Goal: Task Accomplishment & Management: Use online tool/utility

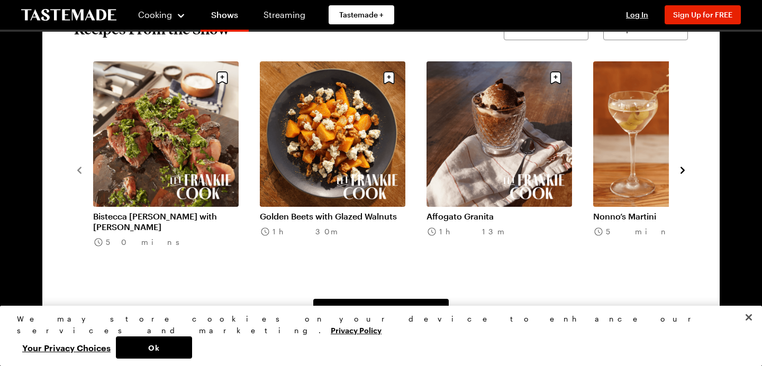
scroll to position [850, 0]
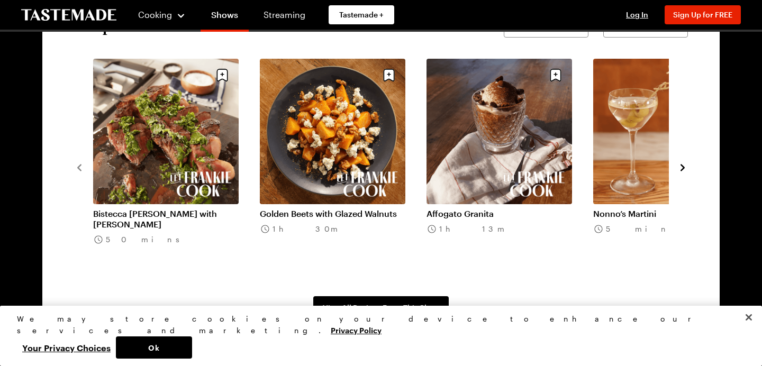
click at [343, 208] on link "Golden Beets with Glazed Walnuts" at bounding box center [333, 213] width 146 height 11
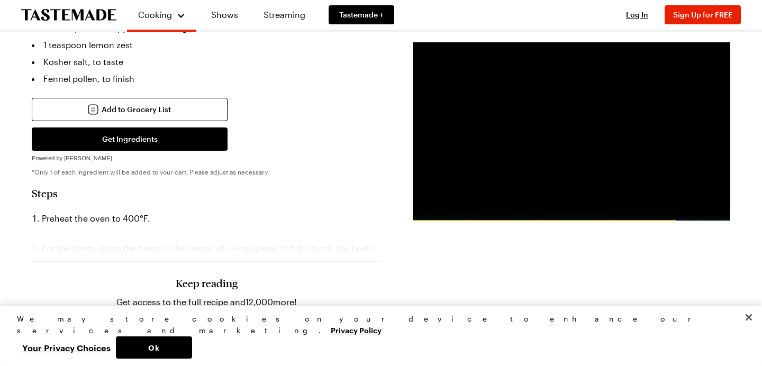
scroll to position [677, 0]
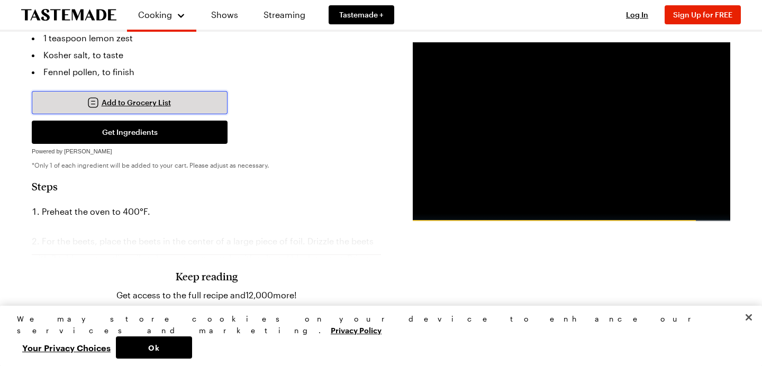
click at [175, 91] on button "Add to Grocery List" at bounding box center [130, 102] width 196 height 23
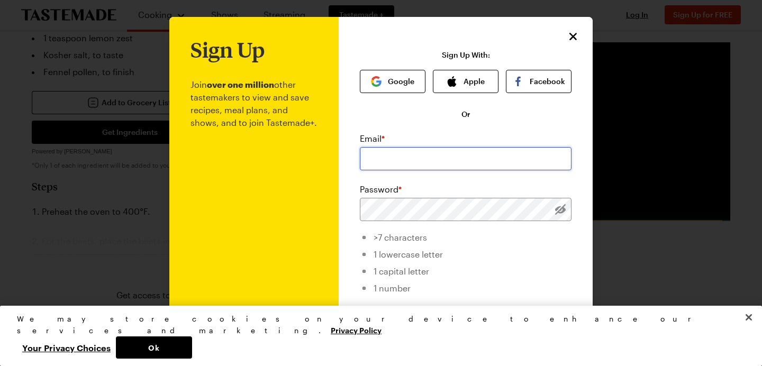
click at [396, 160] on input "email" at bounding box center [466, 158] width 212 height 23
type input "[PERSON_NAME][EMAIL_ADDRESS][PERSON_NAME][DOMAIN_NAME]"
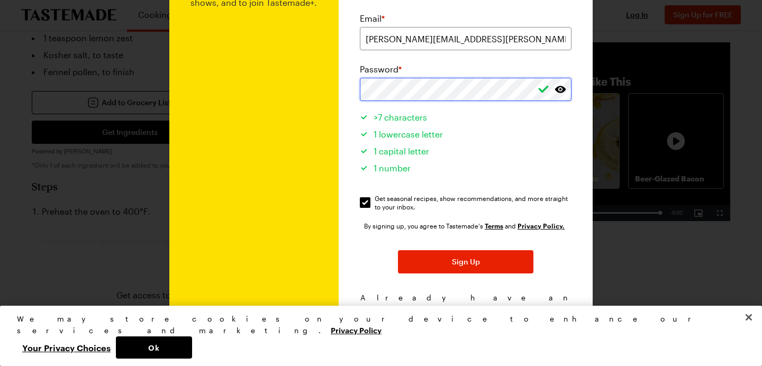
scroll to position [128, 0]
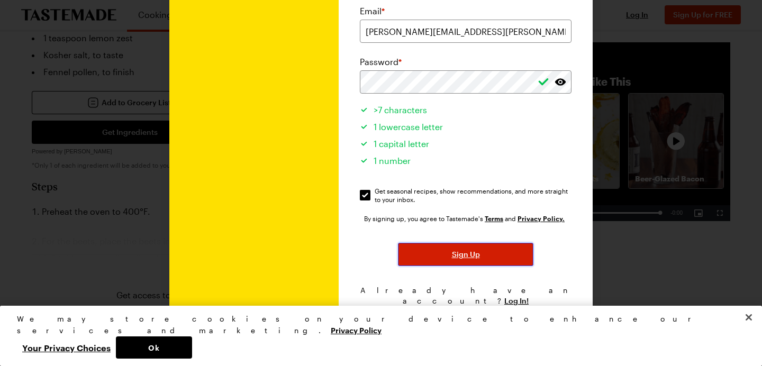
click at [468, 255] on span "Sign Up" at bounding box center [466, 254] width 28 height 11
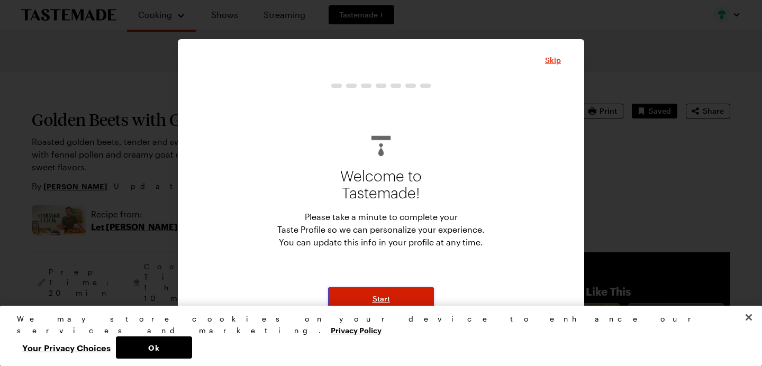
click at [389, 298] on span "Start" at bounding box center [381, 299] width 17 height 11
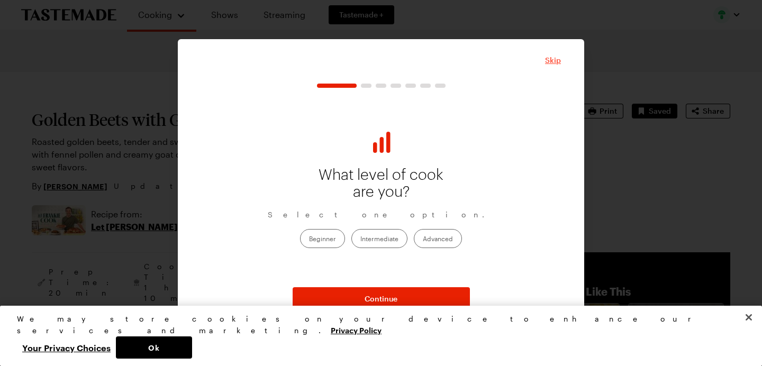
click at [554, 60] on span "Skip" at bounding box center [553, 60] width 16 height 11
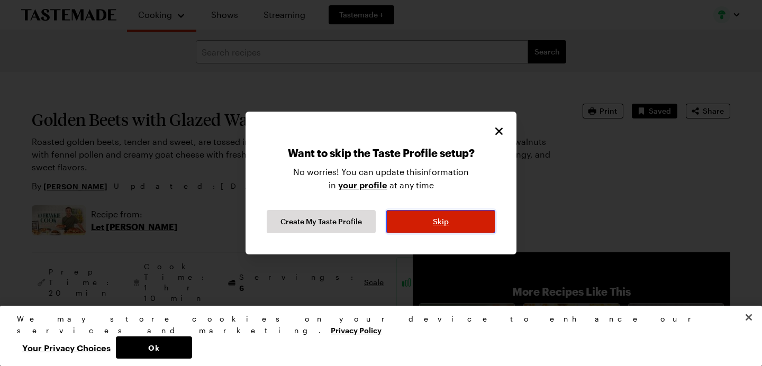
click at [448, 222] on span "Skip" at bounding box center [441, 221] width 16 height 11
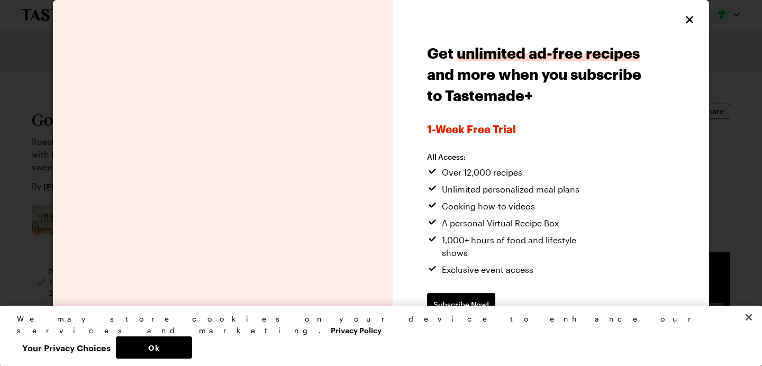
scroll to position [7, 0]
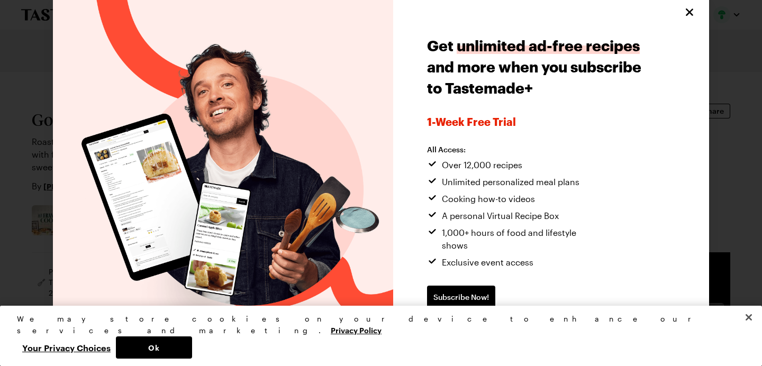
click at [481, 326] on span "Continue without subscribing" at bounding box center [481, 331] width 108 height 11
type textarea "x"
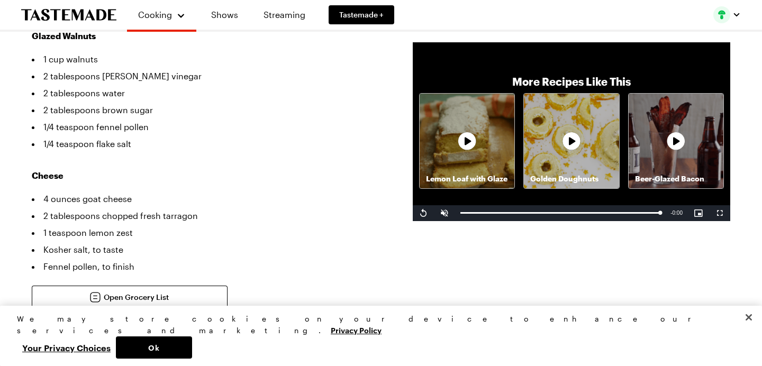
scroll to position [486, 0]
